Goal: Task Accomplishment & Management: Use online tool/utility

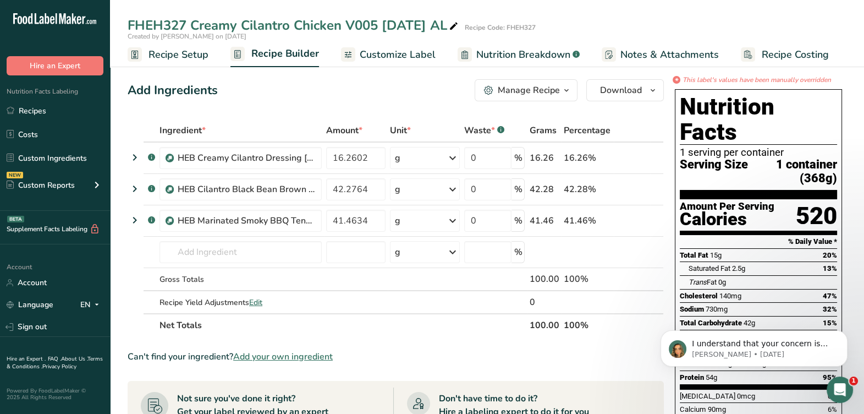
scroll to position [1067, 0]
click at [74, 111] on link "Recipes" at bounding box center [55, 110] width 110 height 21
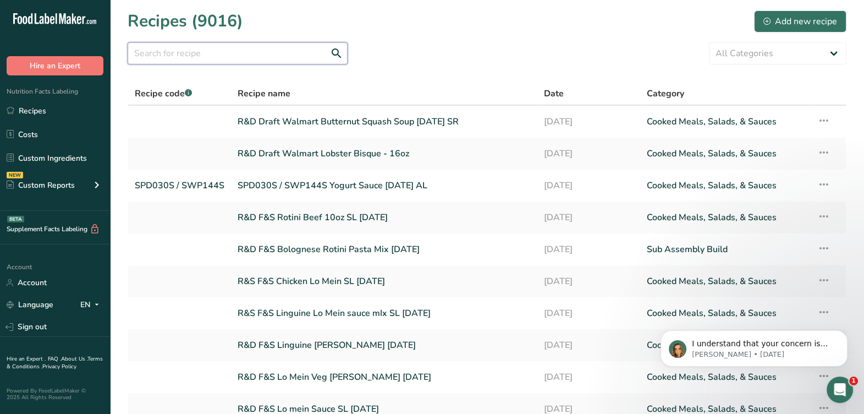
click at [284, 50] on input "text" at bounding box center [238, 53] width 220 height 22
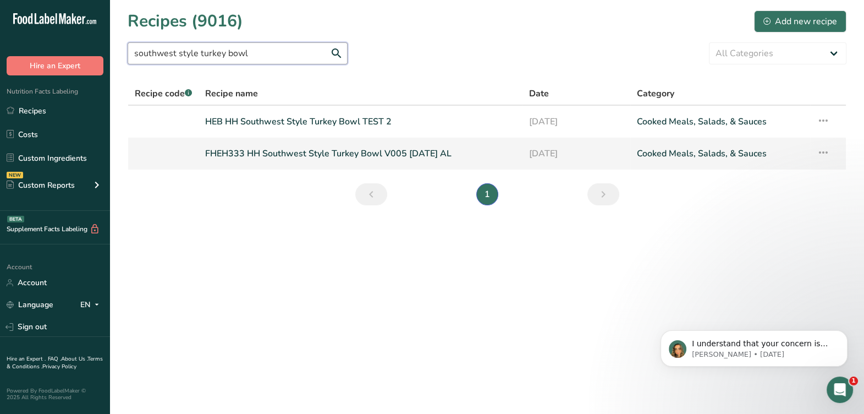
type input "southwest style turkey bowl"
click at [314, 157] on link "FHEH333 HH Southwest Style Turkey Bowl V005 [DATE] AL" at bounding box center [360, 153] width 310 height 23
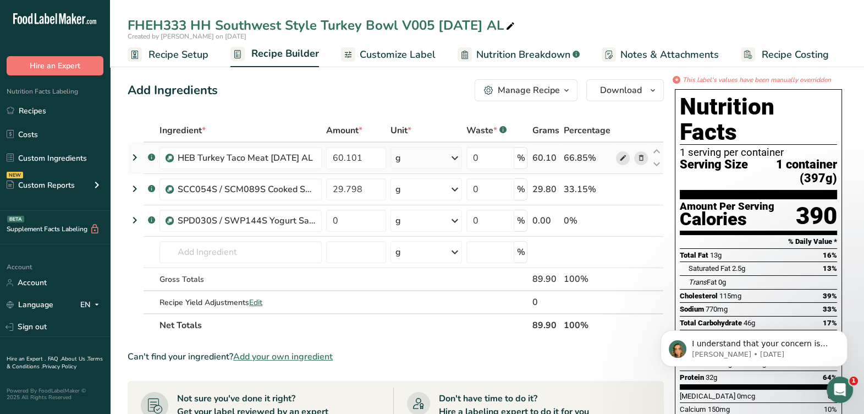
click at [620, 153] on icon at bounding box center [623, 158] width 8 height 12
click at [619, 185] on icon at bounding box center [623, 190] width 8 height 12
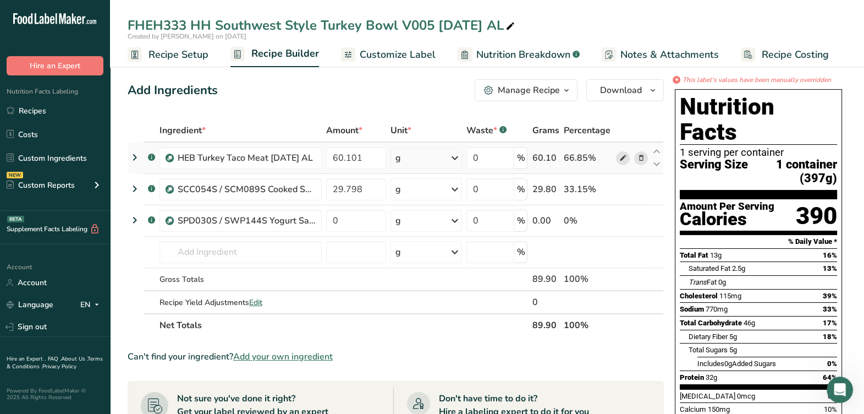
click at [618, 155] on span at bounding box center [622, 157] width 13 height 13
click at [283, 259] on input "text" at bounding box center [241, 252] width 162 height 22
paste input "HEB Turkey Taco Meat [DATE] AL"
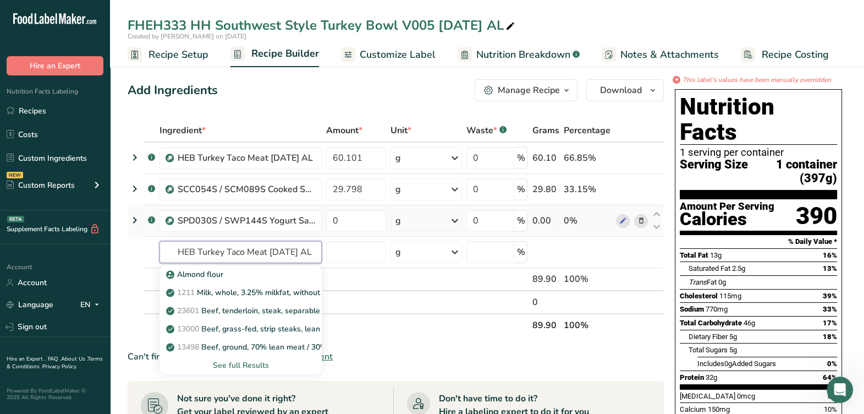
drag, startPoint x: 308, startPoint y: 249, endPoint x: 128, endPoint y: 234, distance: 181.0
click at [128, 234] on tbody ".a-a{fill:#347362;}.b-a{fill:#fff;} HEB Turkey Taco Meat [DATE] AL 60.101 g Wei…" at bounding box center [395, 227] width 535 height 171
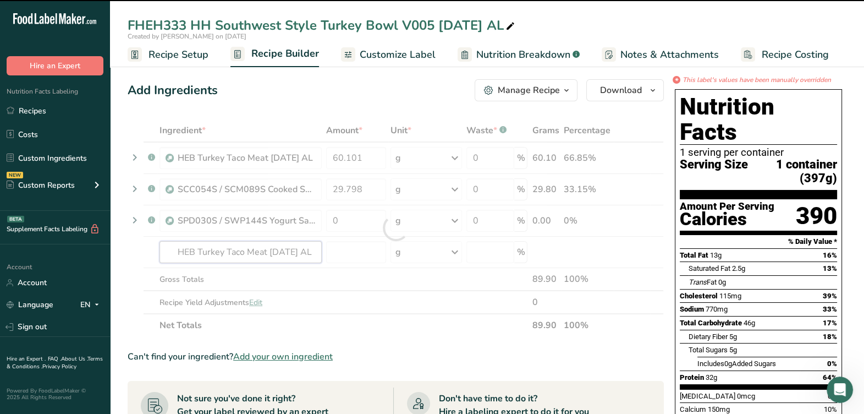
type input "HEB Turkey Taco Meat [DATE] AL"
type input "0"
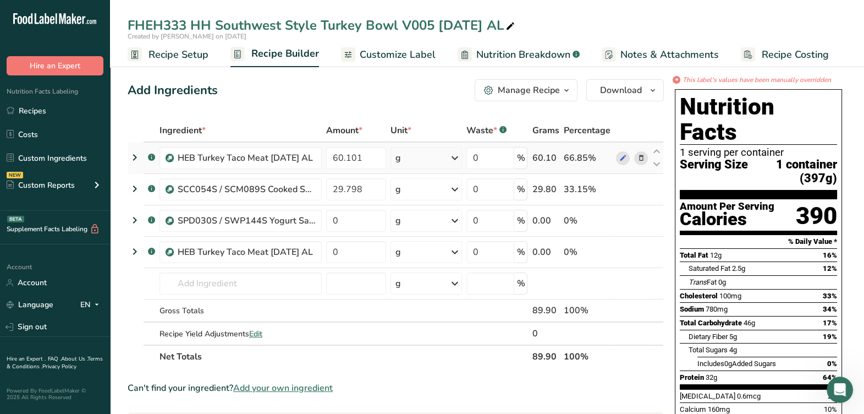
click at [640, 154] on icon at bounding box center [641, 158] width 8 height 12
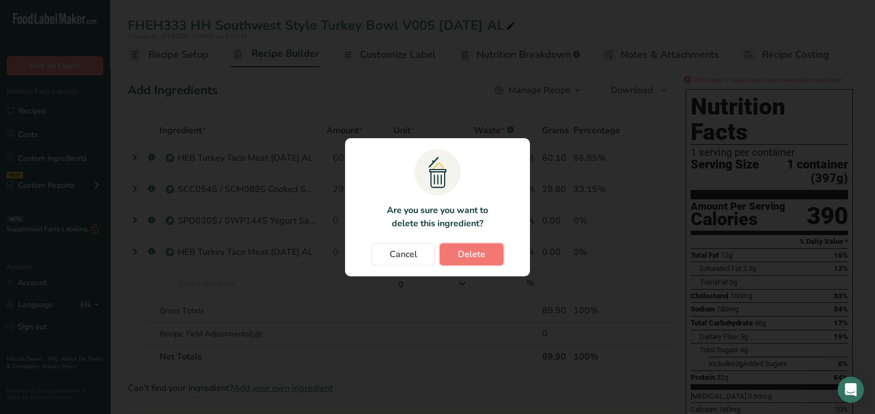
click at [485, 259] on button "Delete" at bounding box center [472, 254] width 64 height 22
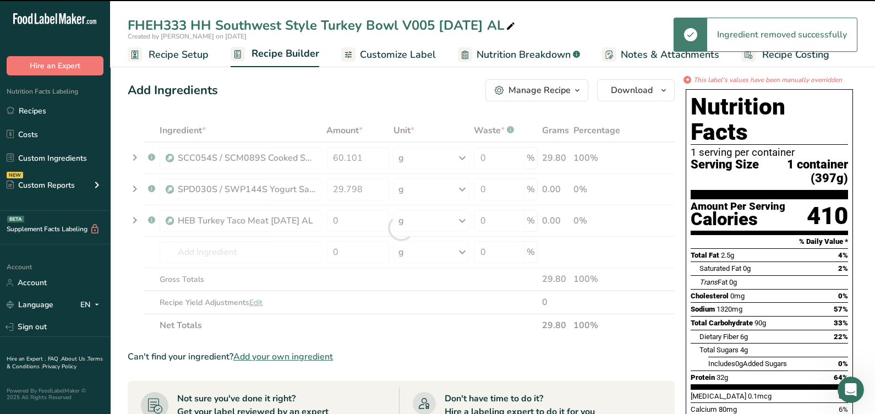
type input "29.798"
type input "0"
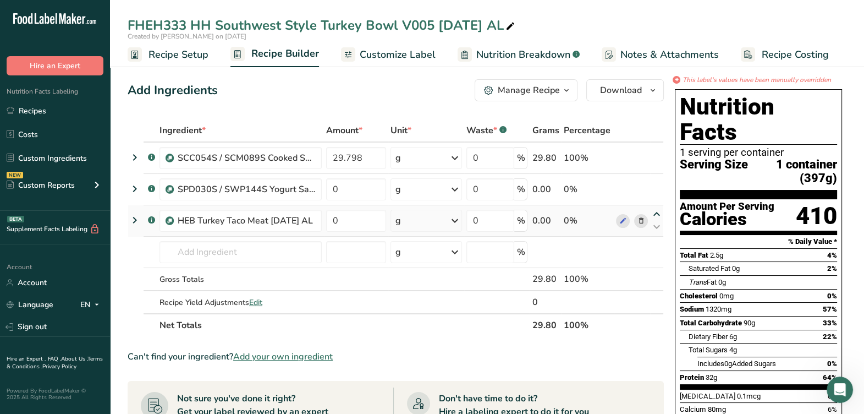
click at [662, 212] on icon at bounding box center [656, 214] width 13 height 8
click at [657, 182] on icon at bounding box center [656, 183] width 13 height 8
type input "0"
type input "29.798"
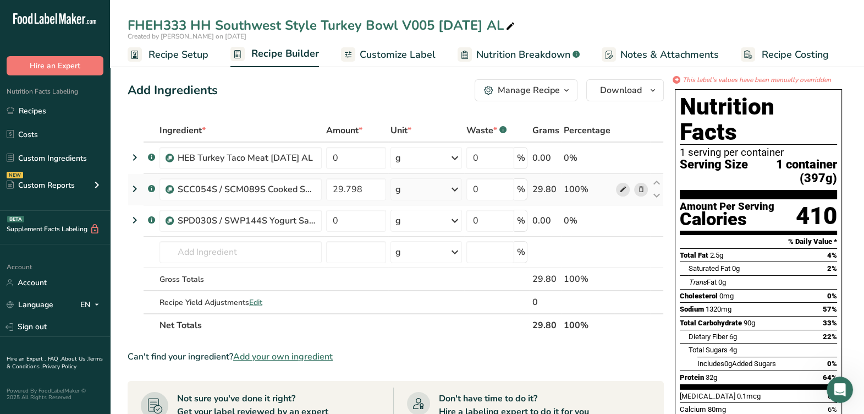
click at [623, 186] on icon at bounding box center [623, 190] width 8 height 12
